Goal: Information Seeking & Learning: Find specific fact

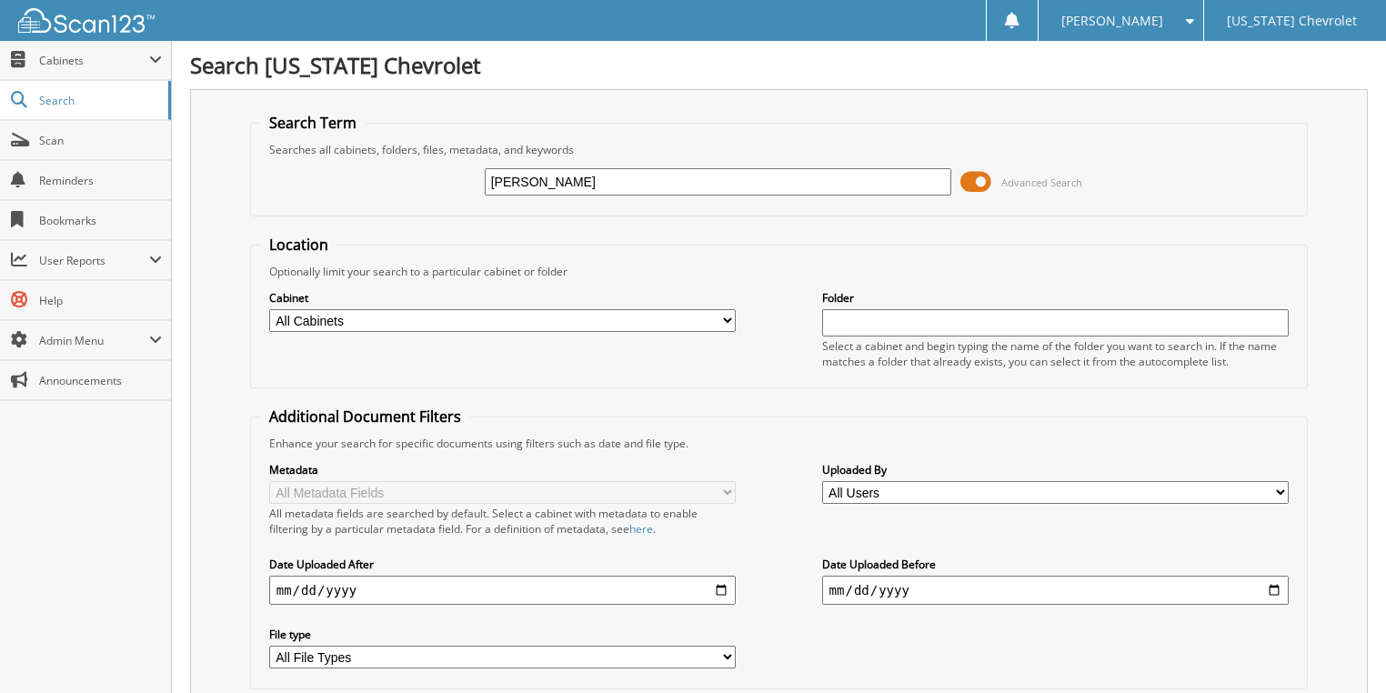
type input "blenda"
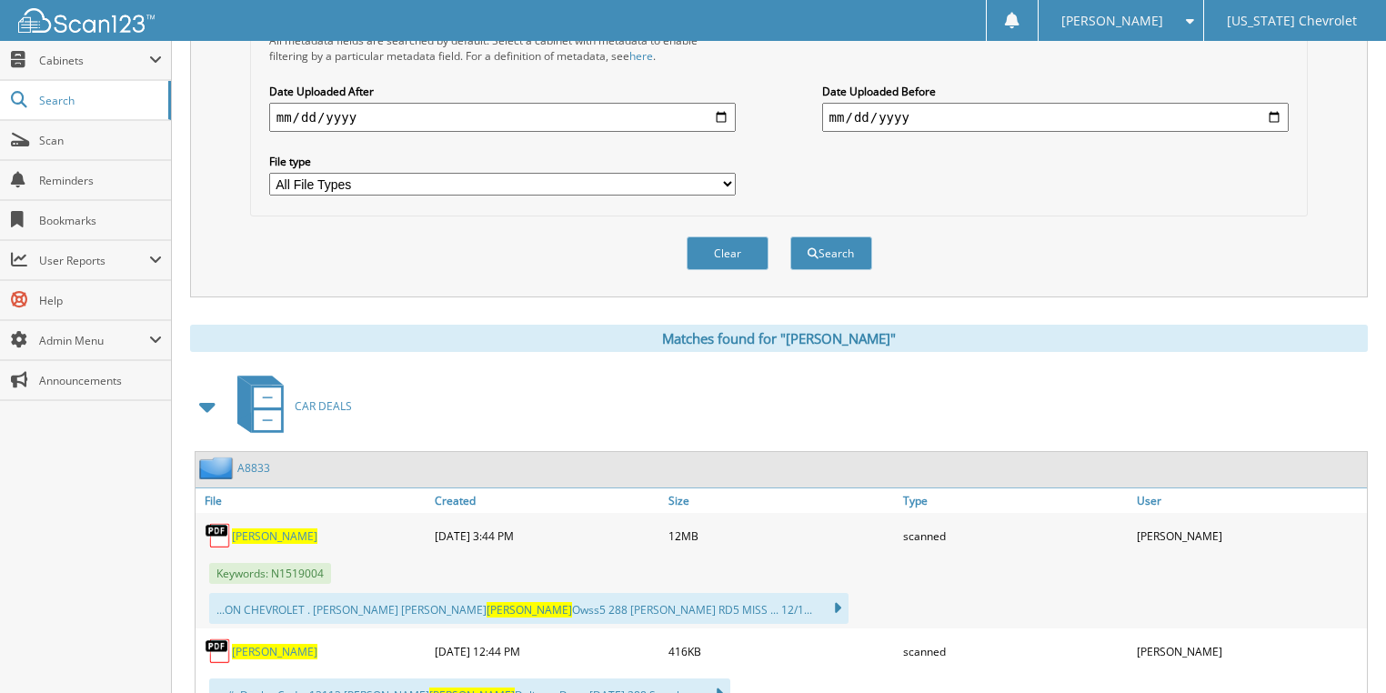
scroll to position [509, 0]
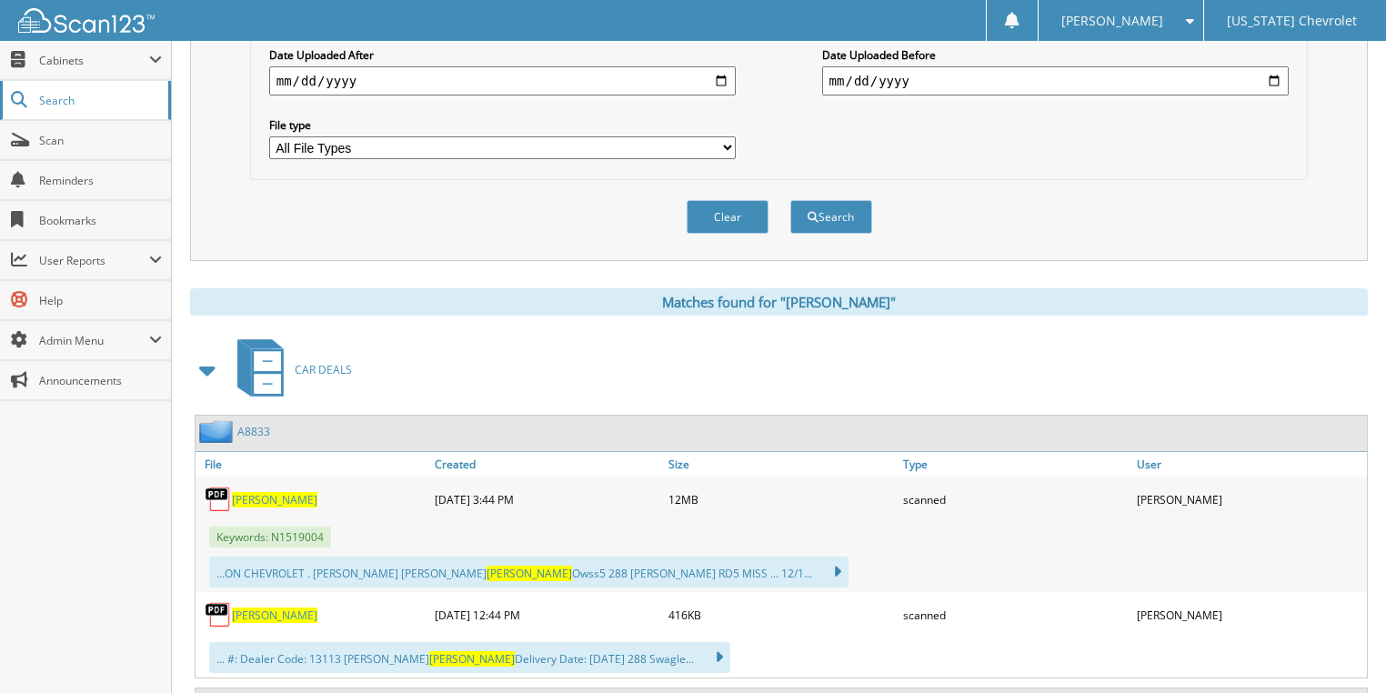
click at [111, 96] on span "Search" at bounding box center [99, 100] width 120 height 15
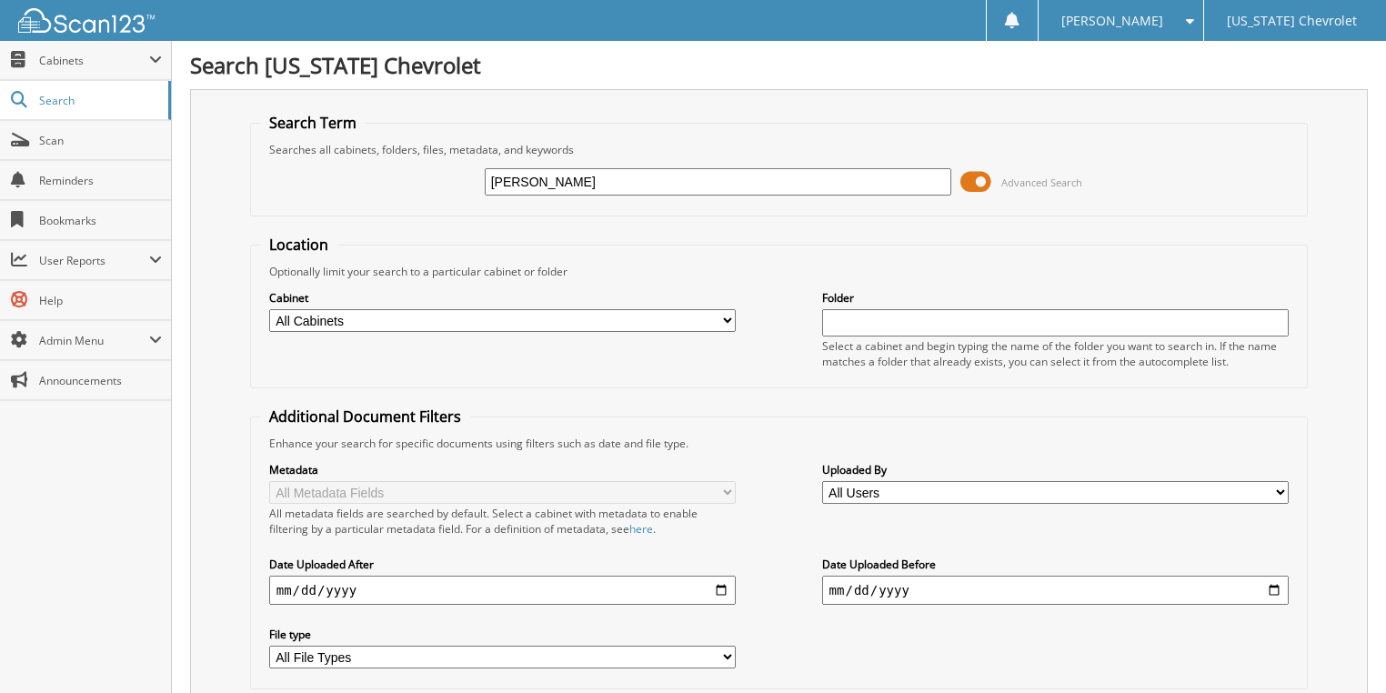
type input "[PERSON_NAME]"
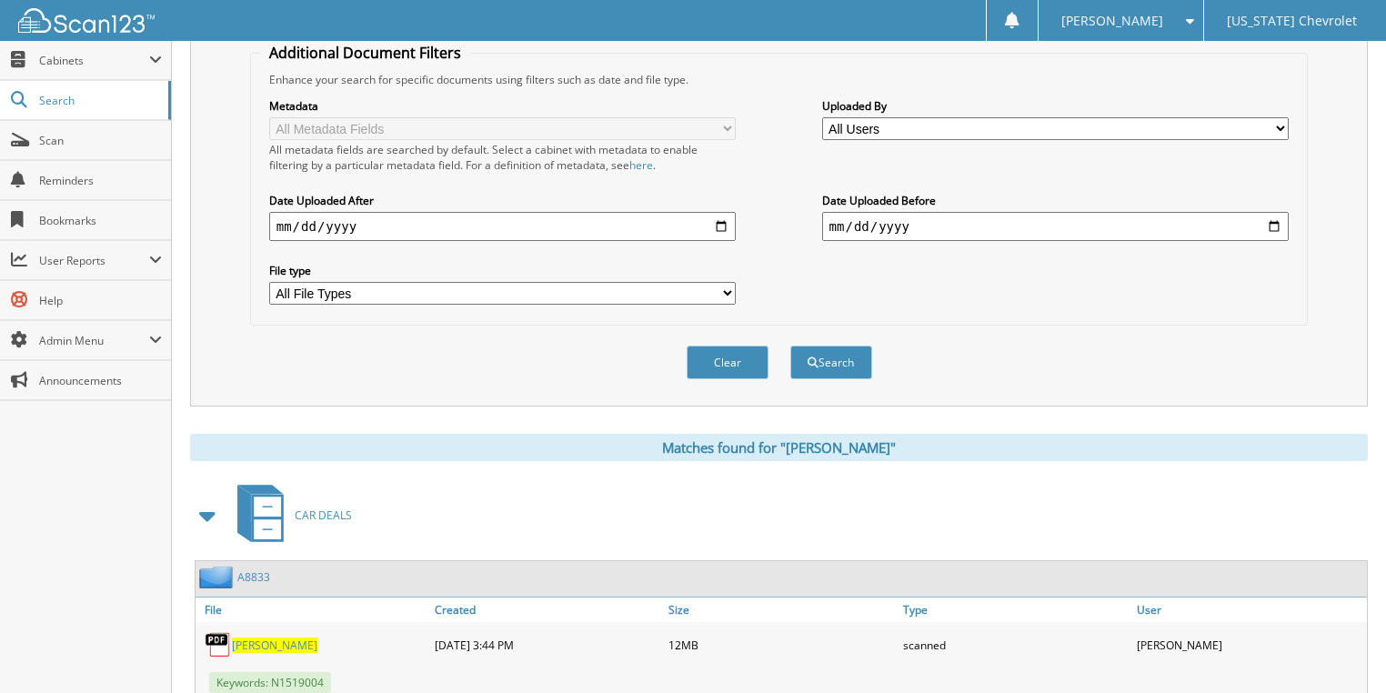
click at [272, 638] on span "[PERSON_NAME]" at bounding box center [274, 645] width 85 height 15
click at [115, 105] on span "Search" at bounding box center [99, 100] width 120 height 15
